Goal: Information Seeking & Learning: Learn about a topic

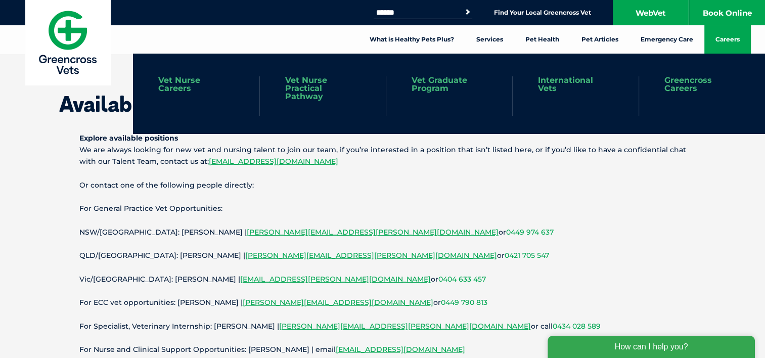
click at [729, 33] on link "Careers" at bounding box center [727, 39] width 46 height 28
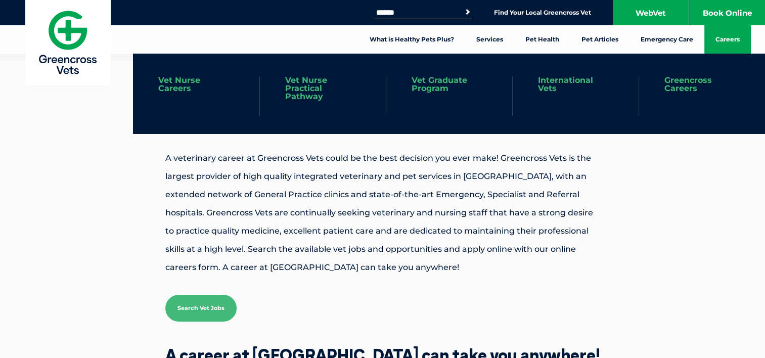
click at [317, 88] on link "Vet Nurse Practical Pathway" at bounding box center [322, 88] width 75 height 24
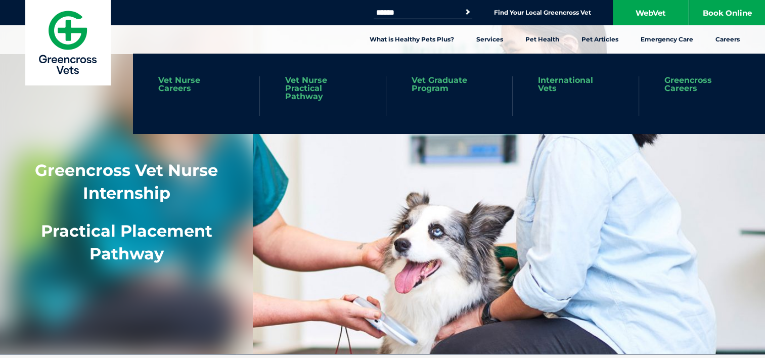
click at [176, 87] on link "Vet Nurse Careers" at bounding box center [196, 84] width 76 height 16
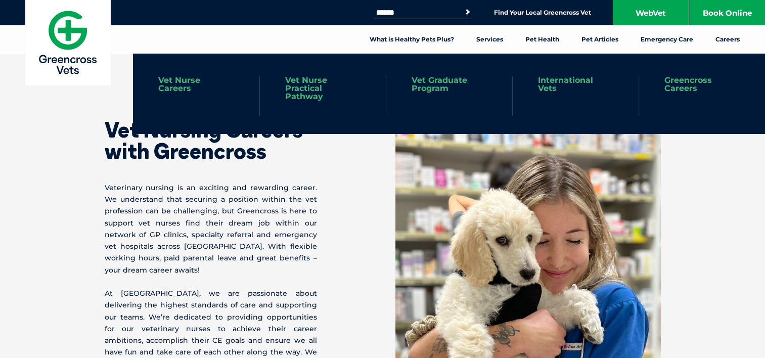
click at [178, 90] on link "Vet Nurse Careers" at bounding box center [196, 84] width 76 height 16
